Goal: Task Accomplishment & Management: Use online tool/utility

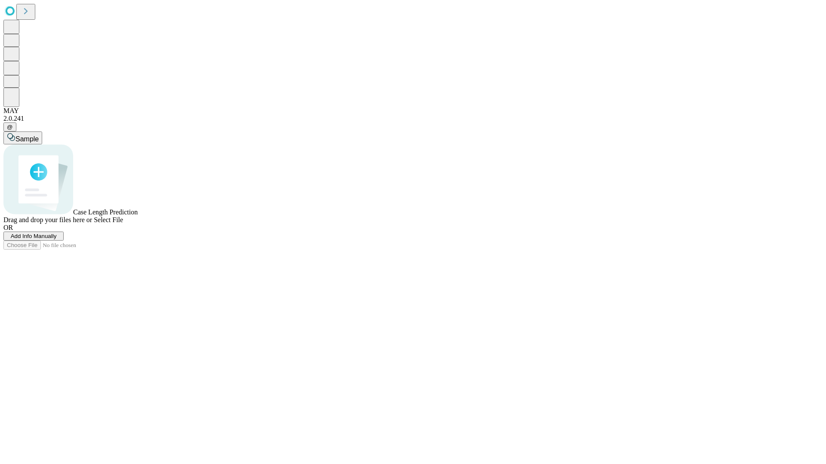
click at [57, 240] on span "Add Info Manually" at bounding box center [34, 236] width 46 height 6
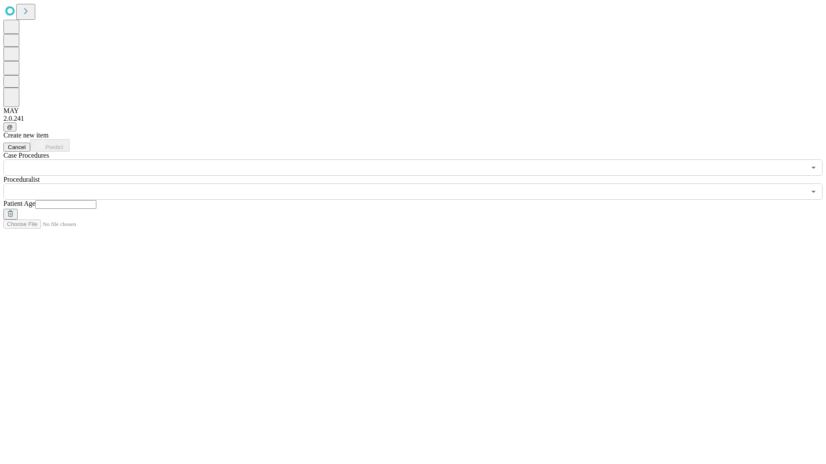
click at [96, 200] on input "text" at bounding box center [65, 204] width 61 height 9
type input "*"
click at [419, 184] on input "text" at bounding box center [404, 192] width 802 height 16
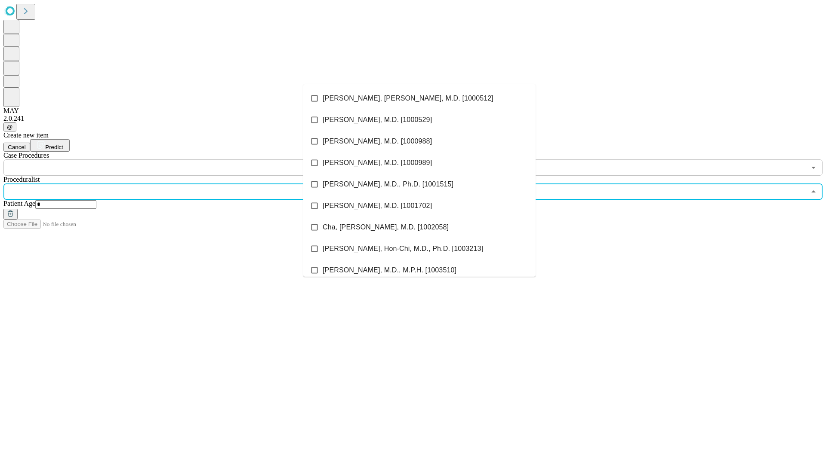
click at [419, 98] on li "[PERSON_NAME], [PERSON_NAME], M.D. [1000512]" at bounding box center [419, 99] width 232 height 22
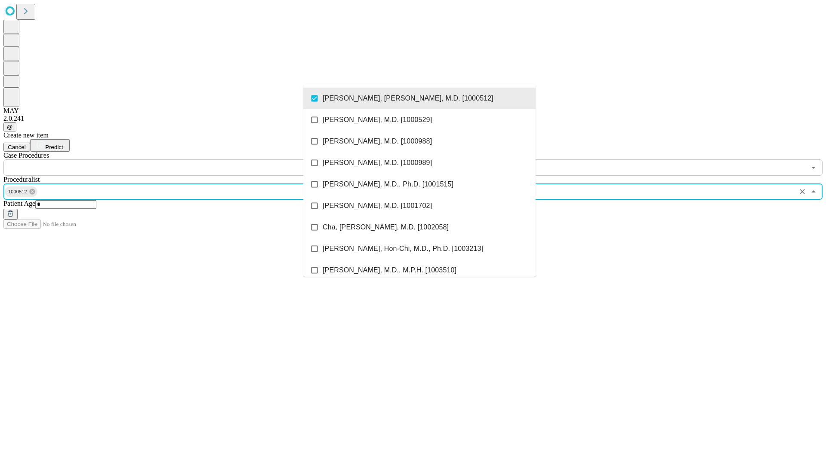
click at [181, 160] on input "text" at bounding box center [404, 168] width 802 height 16
